Goal: Transaction & Acquisition: Purchase product/service

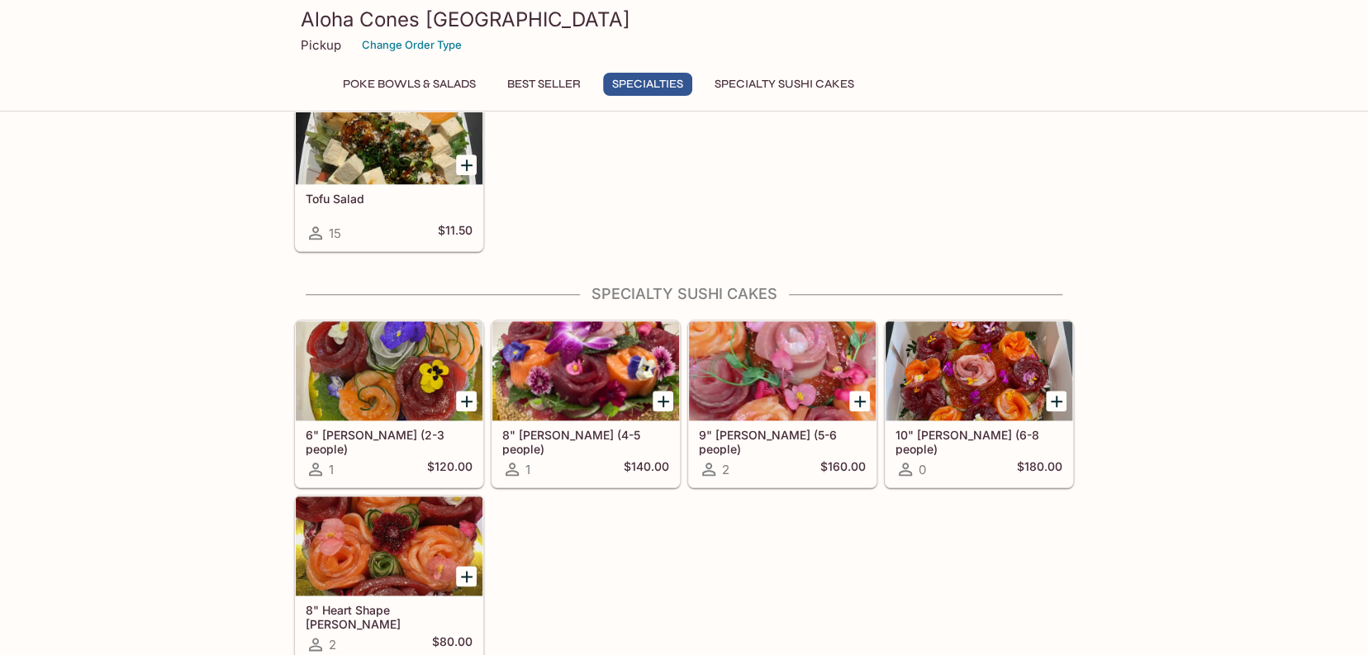
scroll to position [422, 0]
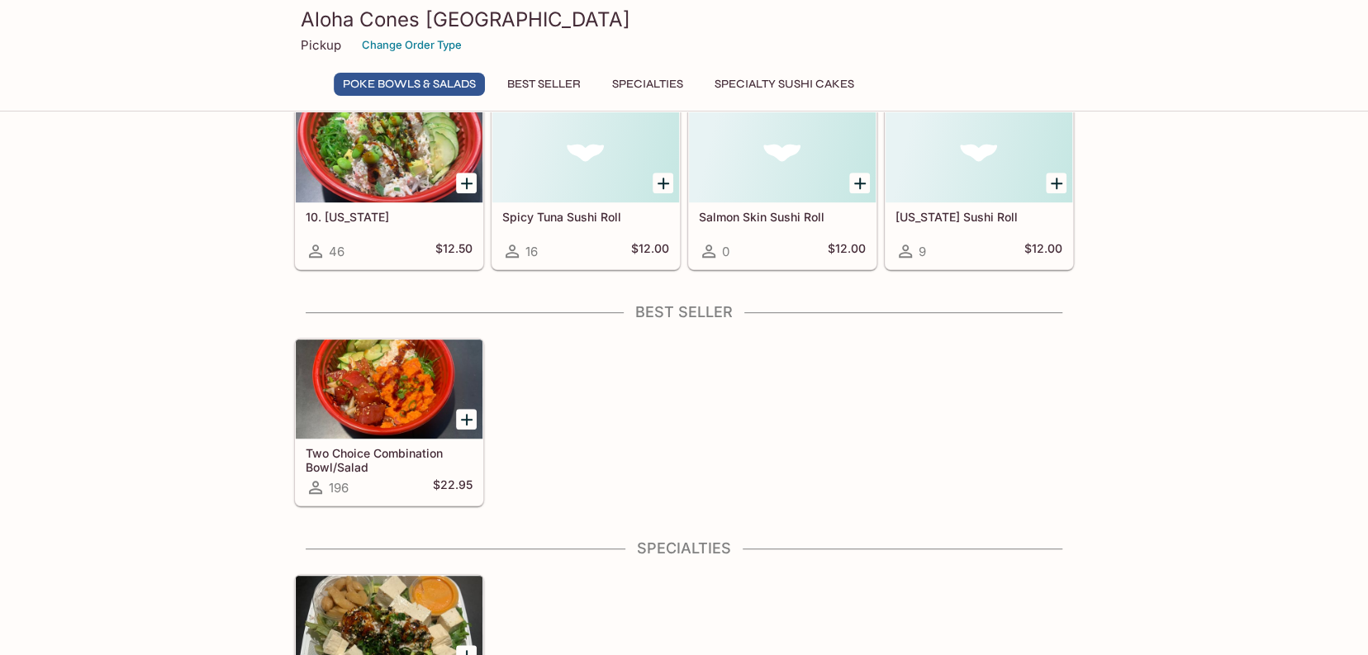
click at [431, 381] on div at bounding box center [389, 389] width 187 height 99
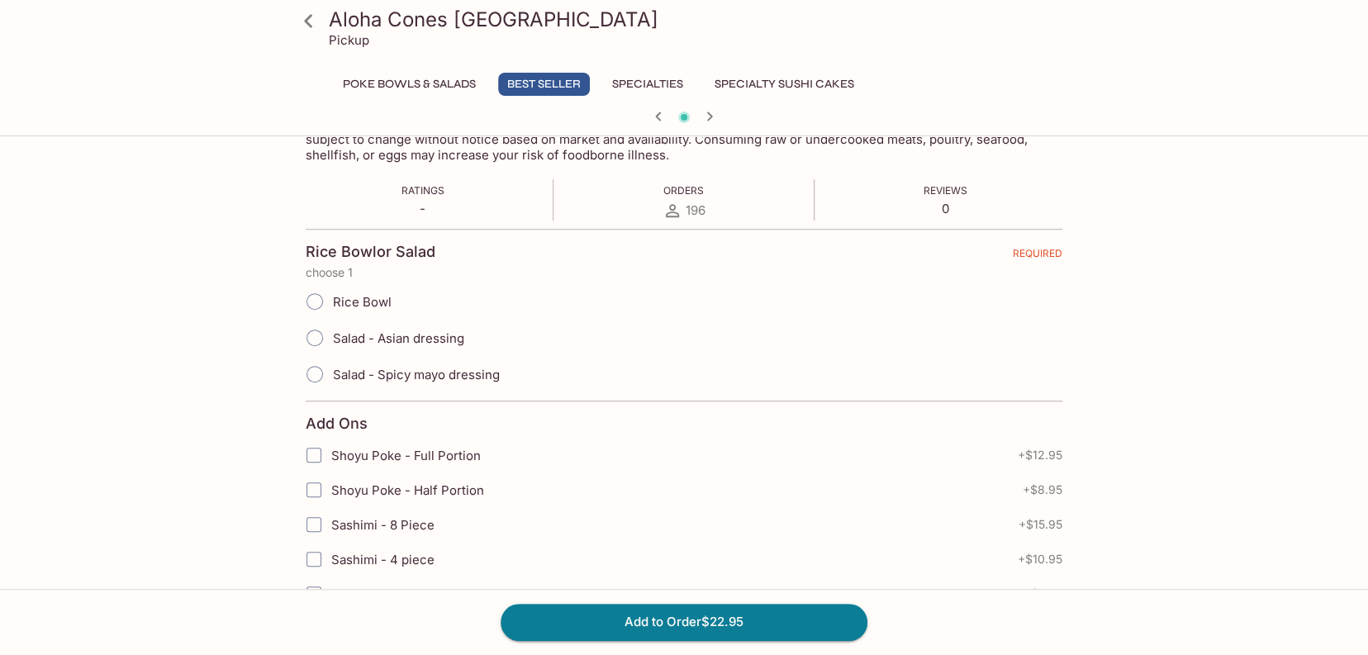
scroll to position [331, 0]
click at [378, 302] on span "Rice Bowl" at bounding box center [362, 301] width 59 height 16
click at [332, 302] on input "Rice Bowl" at bounding box center [314, 300] width 35 height 35
radio input "true"
click at [454, 374] on span "Salad - Spicy mayo dressing" at bounding box center [416, 374] width 167 height 16
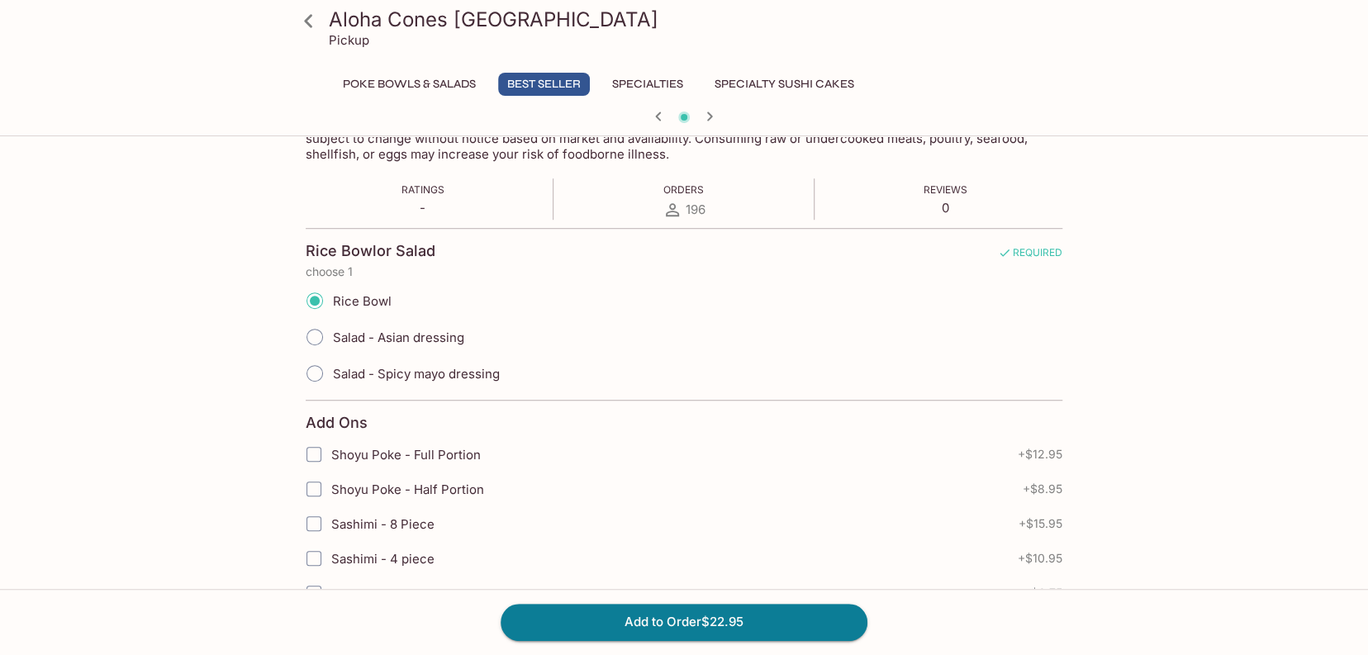
click at [332, 374] on input "Salad - Spicy mayo dressing" at bounding box center [314, 373] width 35 height 35
radio input "true"
click at [442, 490] on span "Shoyu Poke - Half Portion" at bounding box center [407, 490] width 153 height 16
click at [331, 490] on input "Shoyu Poke - Half Portion" at bounding box center [313, 489] width 33 height 33
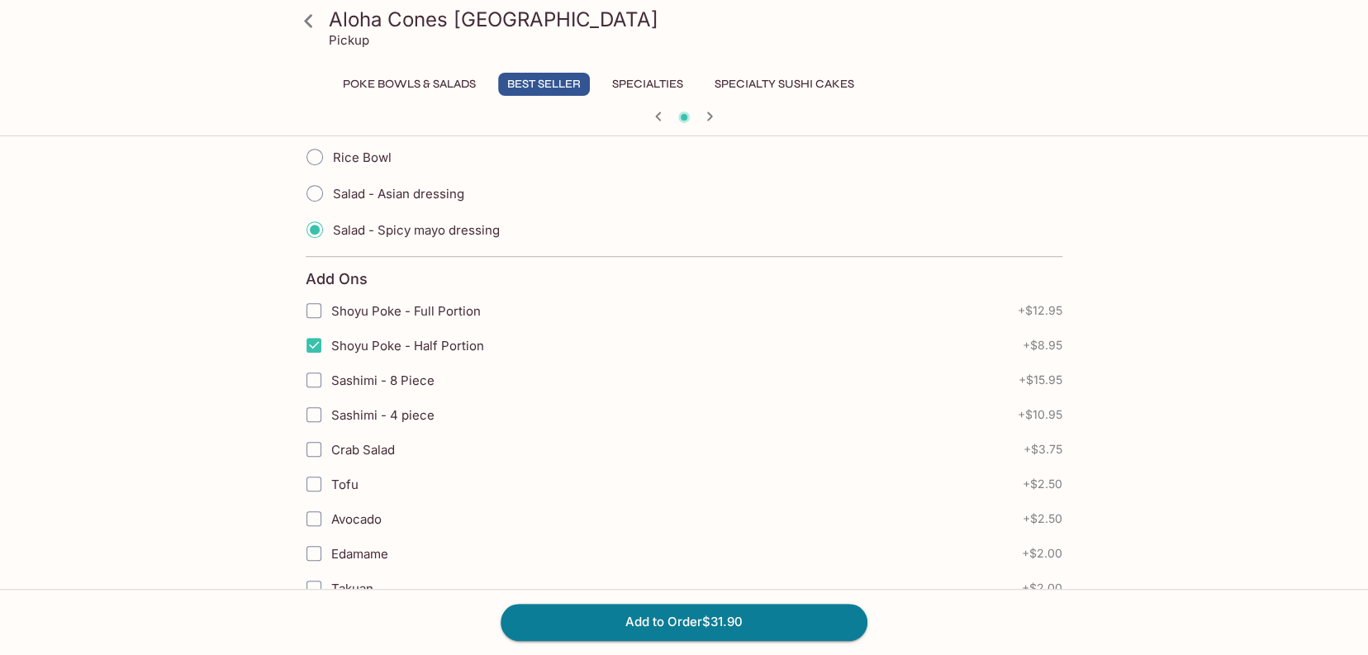
scroll to position [496, 0]
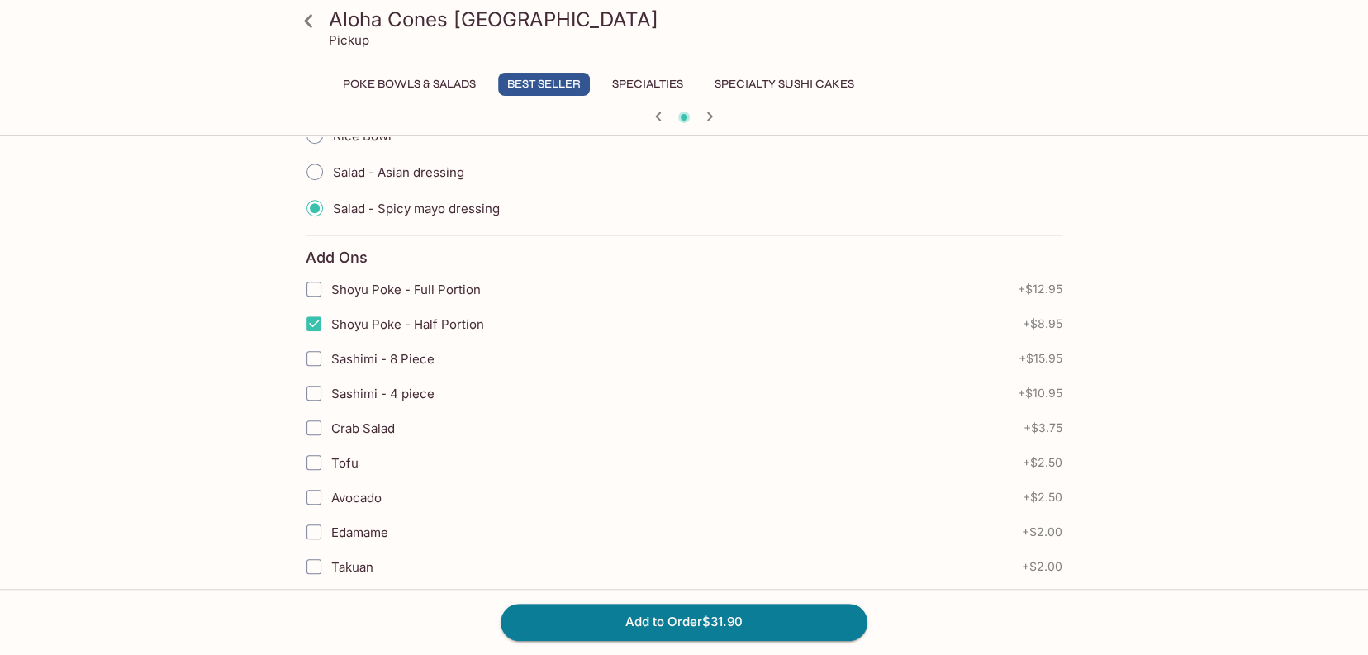
click at [455, 326] on span "Shoyu Poke - Half Portion" at bounding box center [407, 325] width 153 height 16
click at [331, 326] on input "Shoyu Poke - Half Portion" at bounding box center [313, 323] width 33 height 33
checkbox input "false"
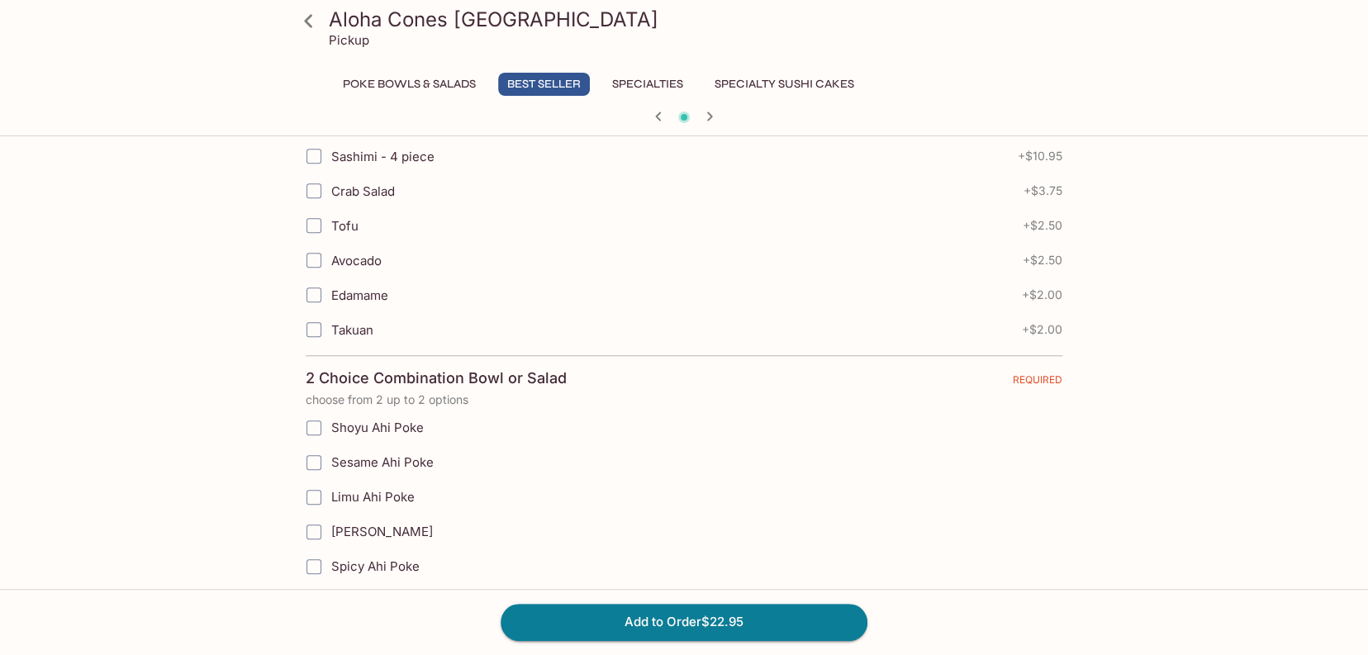
scroll to position [826, 0]
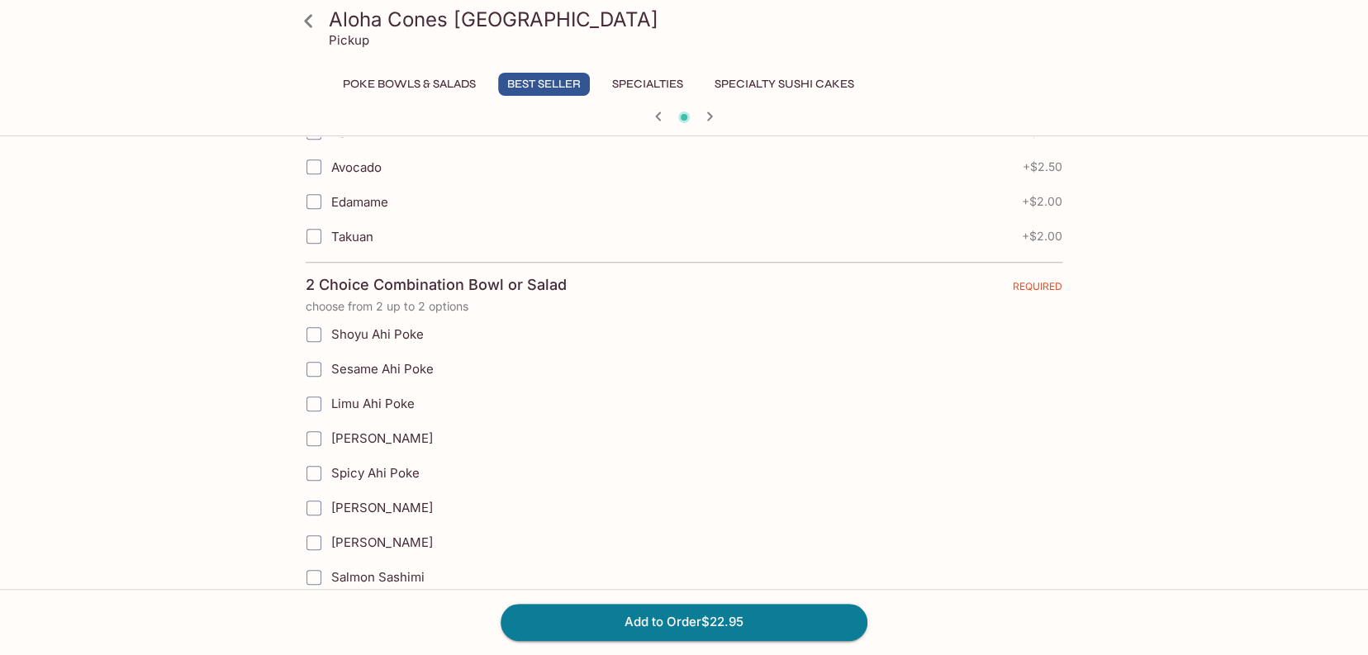
click at [402, 333] on span "Shoyu Ahi Poke" at bounding box center [377, 334] width 93 height 16
click at [318, 337] on input "Shoyu Ahi Poke" at bounding box center [313, 334] width 33 height 33
checkbox input "true"
click at [308, 467] on input "Spicy Ahi Poke" at bounding box center [313, 473] width 33 height 33
checkbox input "true"
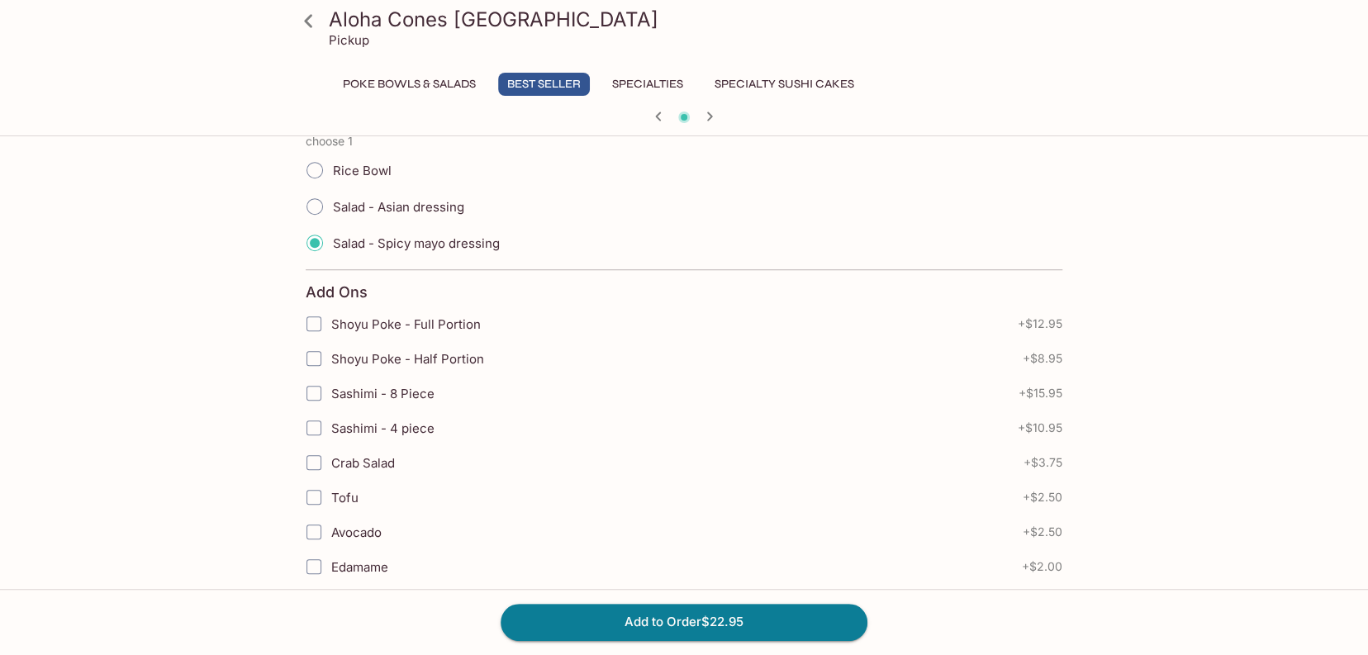
scroll to position [413, 0]
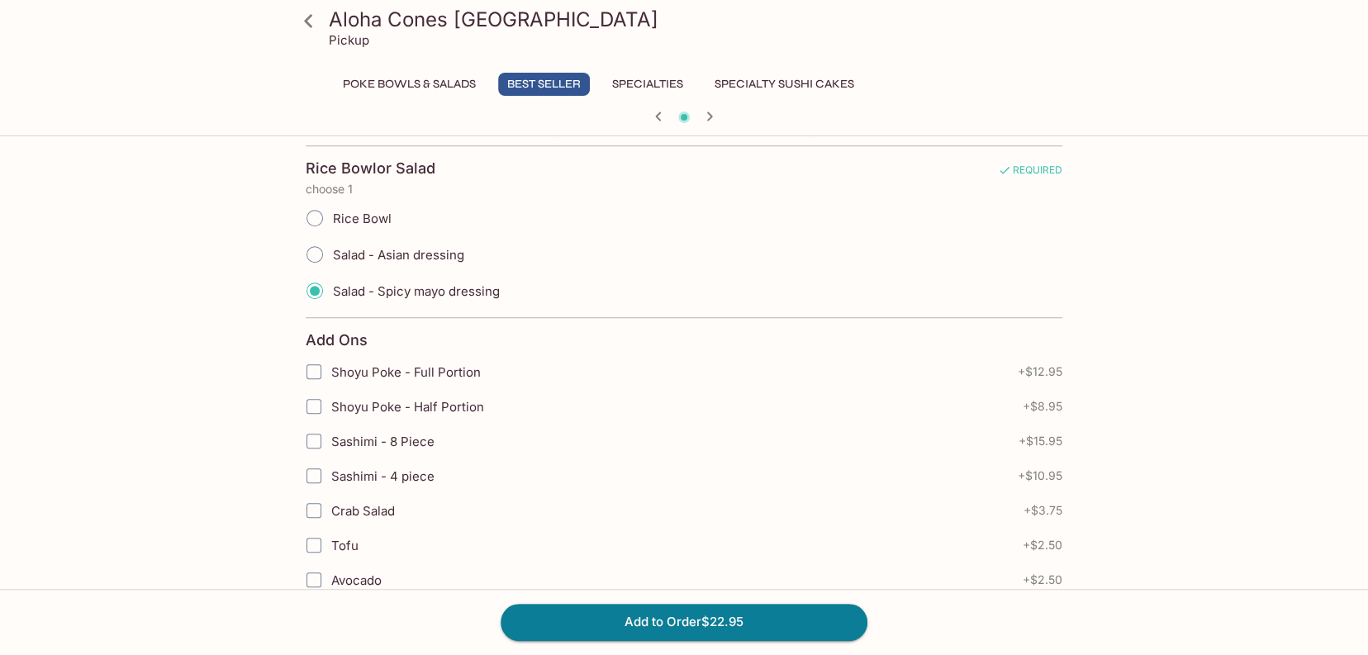
click at [311, 514] on input "Crab Salad" at bounding box center [313, 510] width 33 height 33
checkbox input "true"
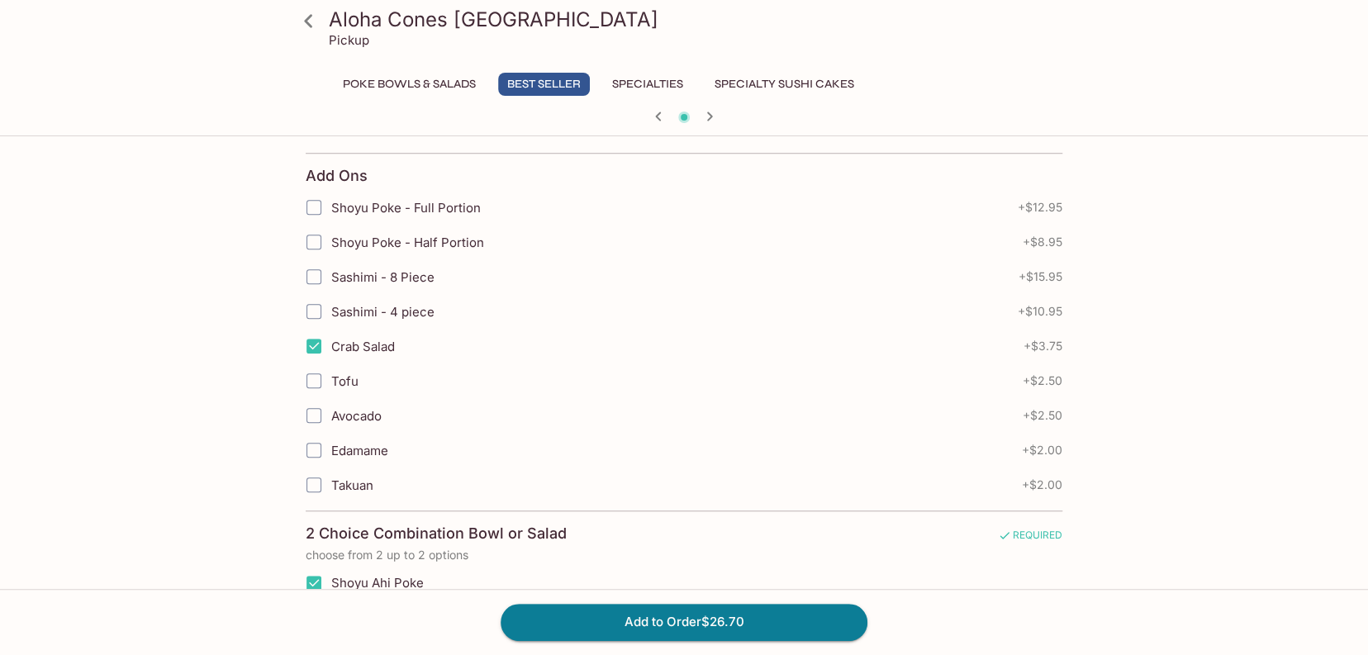
scroll to position [578, 0]
click at [312, 416] on input "Avocado" at bounding box center [313, 414] width 33 height 33
checkbox input "true"
click at [313, 450] on input "Edamame" at bounding box center [313, 449] width 33 height 33
checkbox input "true"
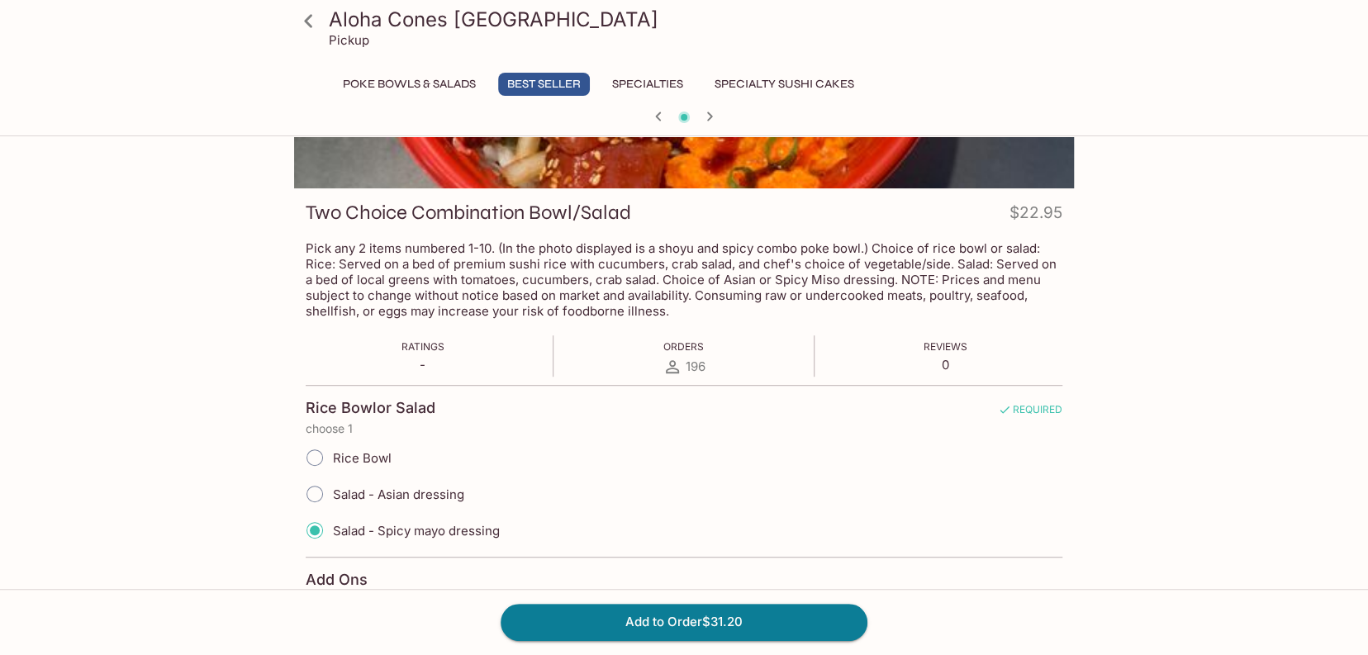
scroll to position [0, 0]
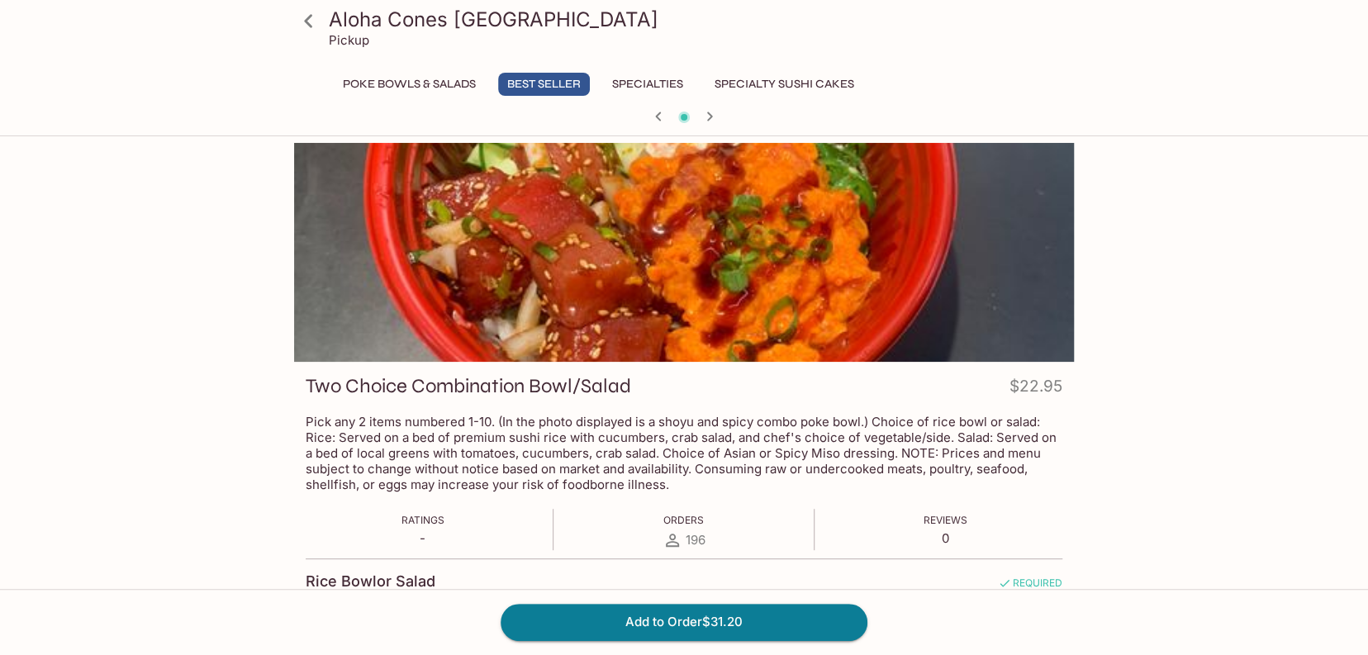
click at [309, 26] on icon at bounding box center [308, 21] width 29 height 29
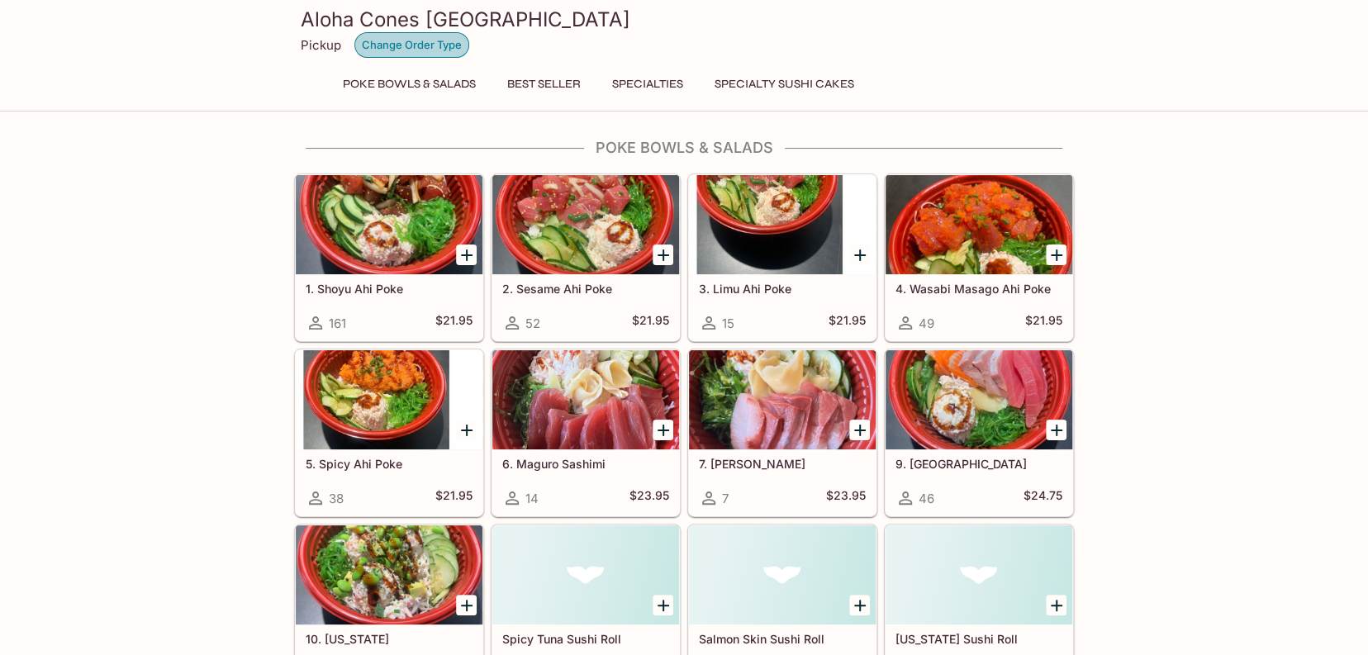
click at [436, 49] on button "Change Order Type" at bounding box center [412, 45] width 115 height 26
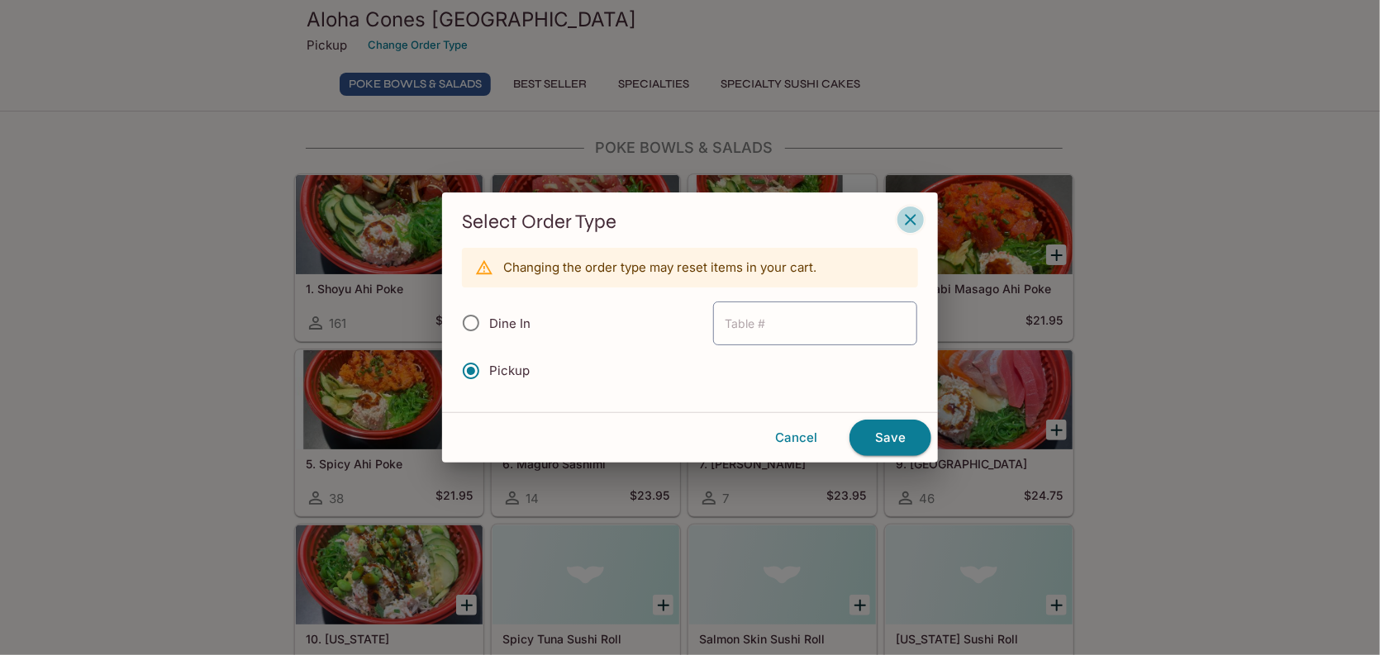
click at [911, 221] on icon "button" at bounding box center [910, 219] width 11 height 11
